Goal: Task Accomplishment & Management: Manage account settings

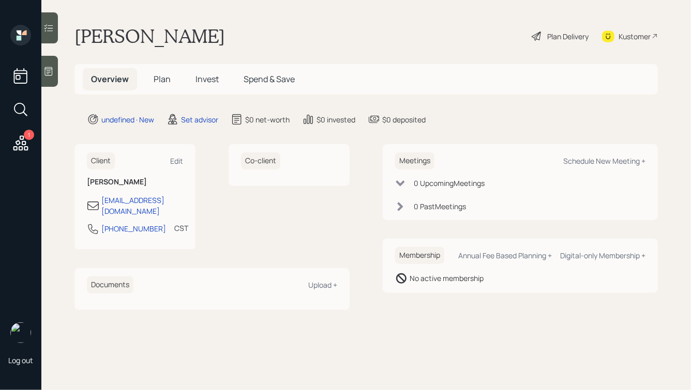
click at [48, 73] on icon at bounding box center [48, 71] width 10 height 10
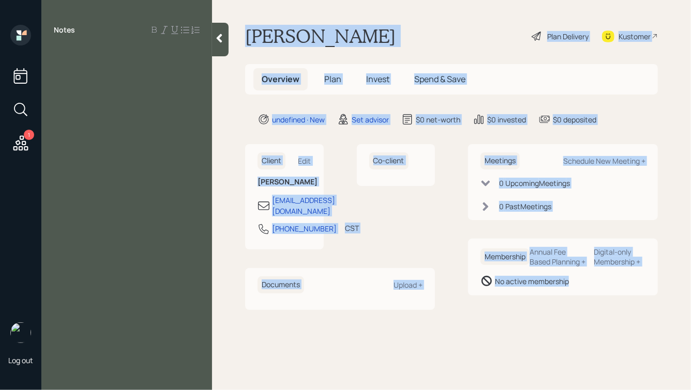
drag, startPoint x: 240, startPoint y: 32, endPoint x: 525, endPoint y: 371, distance: 443.2
click at [525, 372] on main "John Weaver Plan Delivery Kustomer Overview Plan Invest Spend & Save undefined …" at bounding box center [451, 195] width 479 height 390
click at [525, 371] on main "John Weaver Plan Delivery Kustomer Overview Plan Invest Spend & Save undefined …" at bounding box center [451, 195] width 479 height 390
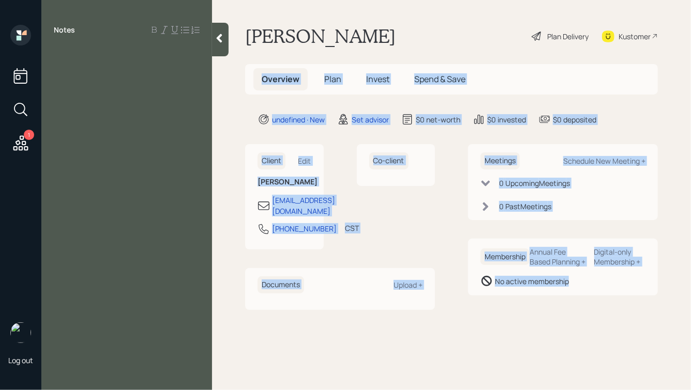
drag, startPoint x: 532, startPoint y: 329, endPoint x: 272, endPoint y: 44, distance: 385.6
click at [272, 44] on main "John Weaver Plan Delivery Kustomer Overview Plan Invest Spend & Save undefined …" at bounding box center [451, 195] width 479 height 390
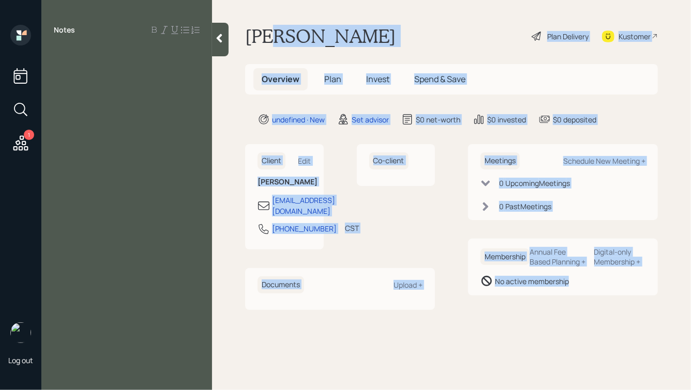
click at [272, 44] on h1 "John Weaver" at bounding box center [320, 36] width 150 height 23
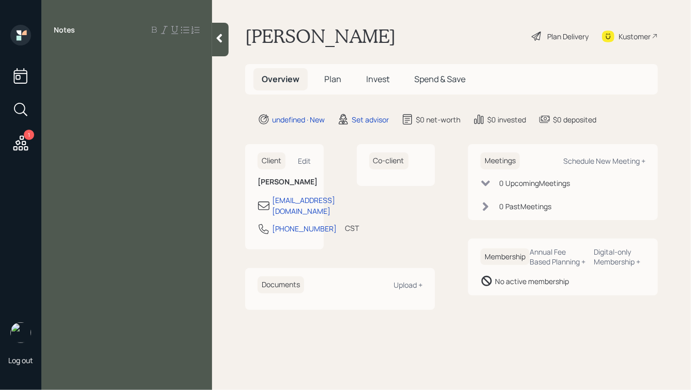
click at [104, 66] on div "Notes" at bounding box center [126, 201] width 171 height 353
click at [64, 54] on div at bounding box center [127, 53] width 146 height 11
click at [72, 76] on span "401k: $4,500" at bounding box center [78, 75] width 48 height 11
click at [112, 74] on div "401k: $4,500" at bounding box center [127, 75] width 146 height 11
click at [76, 69] on div at bounding box center [127, 64] width 146 height 11
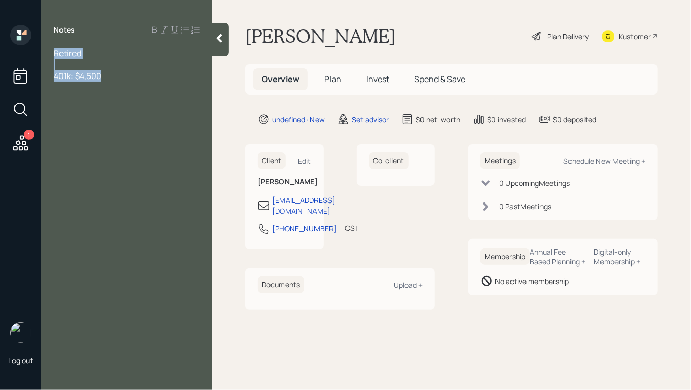
drag, startPoint x: 120, startPoint y: 78, endPoint x: 40, endPoint y: 34, distance: 90.9
click at [41, 34] on div "1 Log out Notes Retired 401k: $4,500 John Weaver Plan Delivery Kustomer Overvie…" at bounding box center [345, 195] width 691 height 390
click at [93, 61] on div at bounding box center [127, 64] width 146 height 11
click at [94, 52] on div "Retired" at bounding box center [127, 53] width 146 height 11
click at [222, 39] on icon at bounding box center [219, 38] width 10 height 10
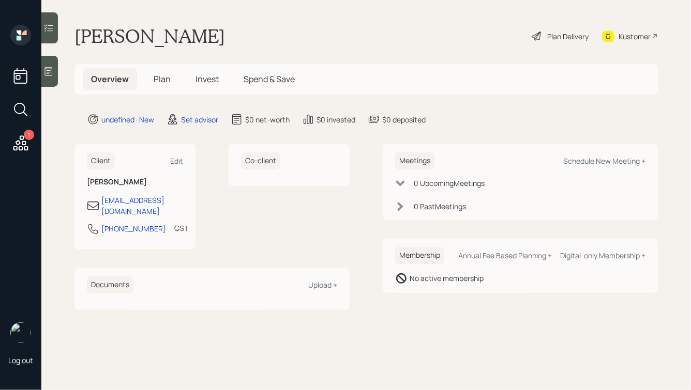
click at [45, 71] on icon at bounding box center [49, 71] width 8 height 9
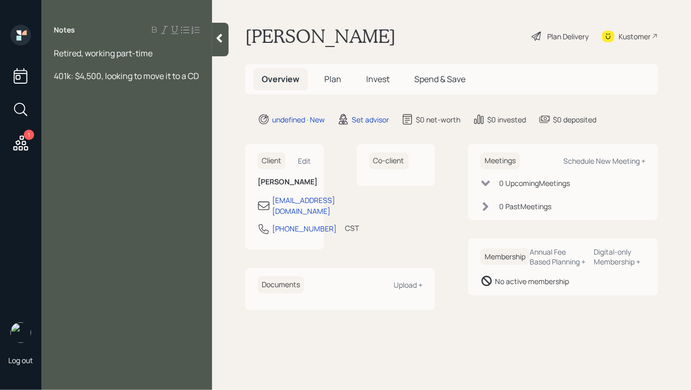
click at [218, 38] on icon at bounding box center [220, 38] width 6 height 9
